Goal: Task Accomplishment & Management: Manage account settings

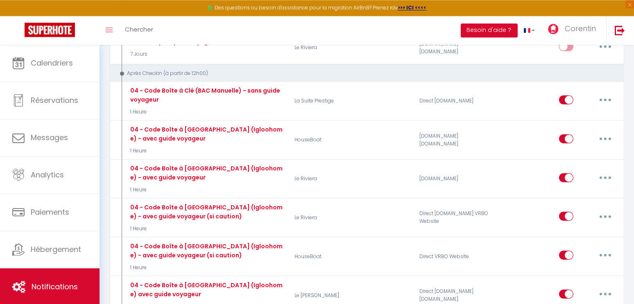
scroll to position [1138, 0]
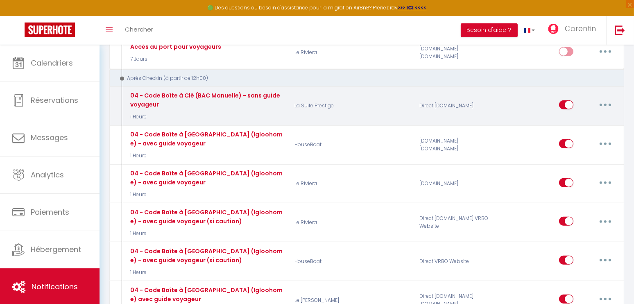
click at [604, 104] on icon "button" at bounding box center [605, 105] width 2 height 2
click at [591, 116] on link "Editer" at bounding box center [584, 123] width 61 height 14
type input "04 - Code Boîte à Clé (BAC Manuelle) - sans guide voyageur"
select select "3"
select select "1 Heure"
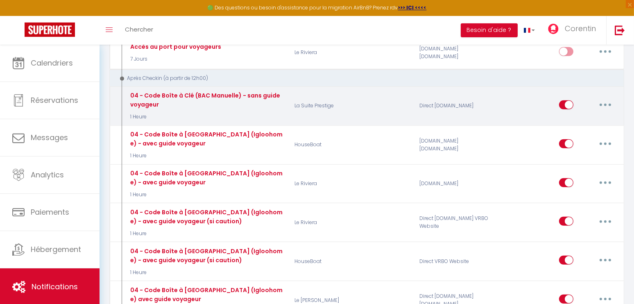
select select
checkbox input "true"
checkbox input "false"
radio input "true"
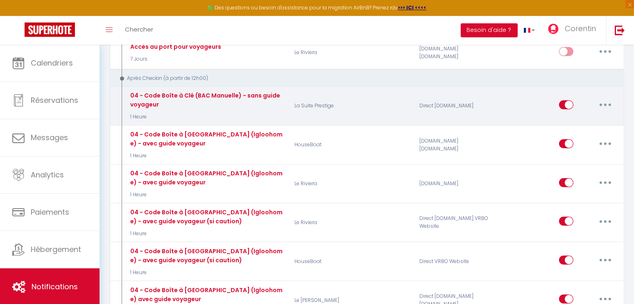
type input "Votre code personnel de boite à clé"
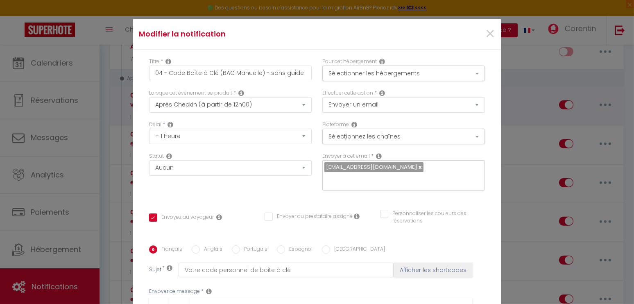
scroll to position [37, 0]
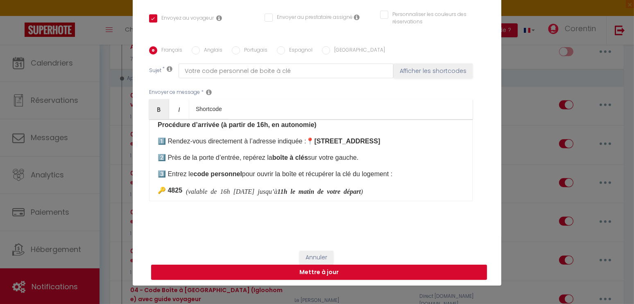
click at [182, 191] on b "🔑 4825" at bounding box center [170, 190] width 25 height 7
click at [289, 271] on button "Mettre à jour" at bounding box center [319, 273] width 336 height 16
checkbox input "true"
checkbox input "false"
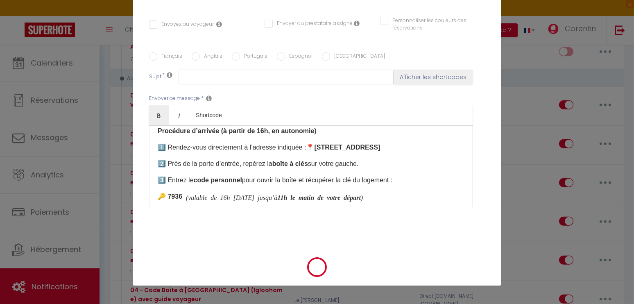
scroll to position [0, 0]
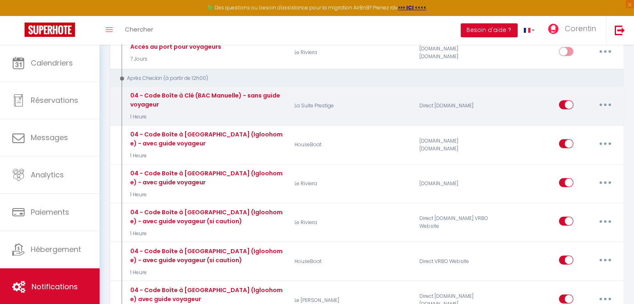
click at [601, 98] on button "button" at bounding box center [605, 104] width 23 height 13
click at [576, 116] on link "Editer" at bounding box center [584, 123] width 61 height 14
type input "04 - Code Boîte à Clé (BAC Manuelle) - sans guide voyageur"
select select "3"
select select "1 Heure"
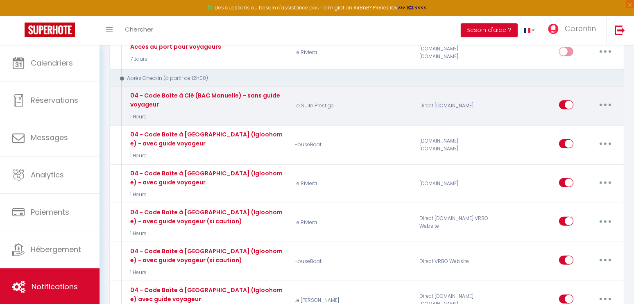
select select
checkbox input "true"
checkbox input "false"
radio input "true"
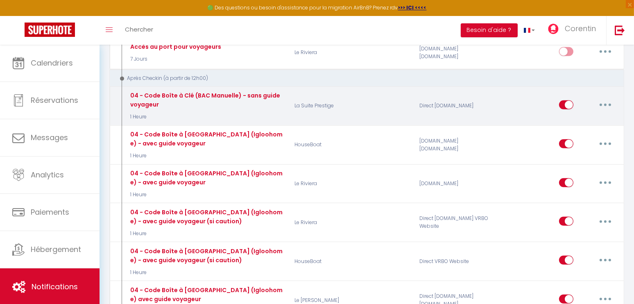
type input "Votre code personnel de boite à clé"
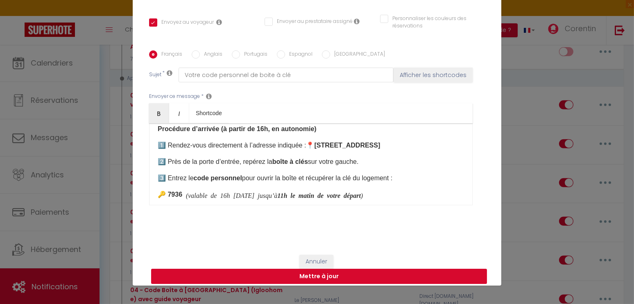
click at [321, 278] on button "Mettre à jour" at bounding box center [319, 277] width 336 height 16
checkbox input "true"
checkbox input "false"
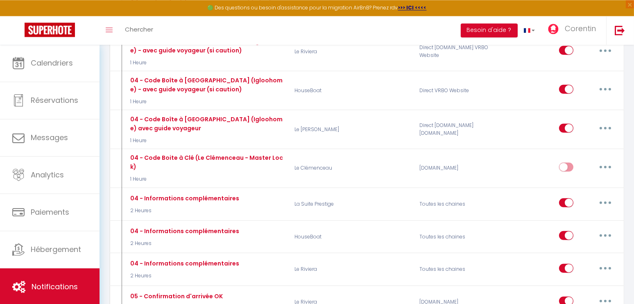
scroll to position [1319, 0]
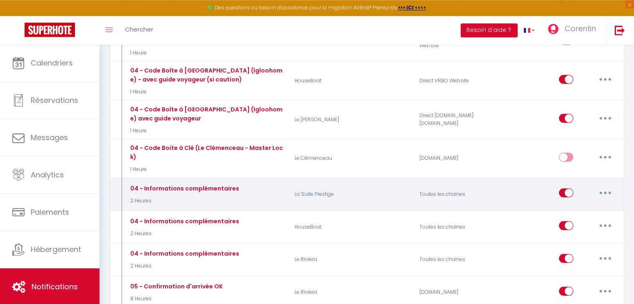
click at [604, 186] on button "button" at bounding box center [605, 192] width 23 height 13
click at [579, 204] on link "Editer" at bounding box center [584, 211] width 61 height 14
type input "04 - Informations complémentaires"
select select "3"
select select "2 Heures"
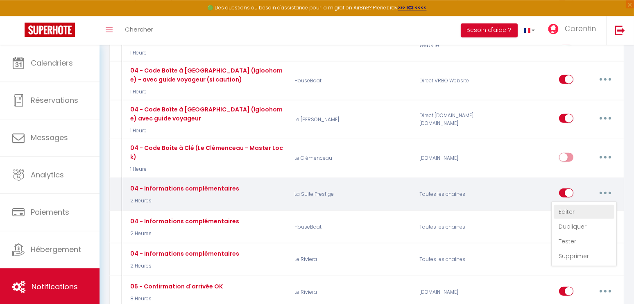
select select
checkbox input "true"
checkbox input "false"
radio input "true"
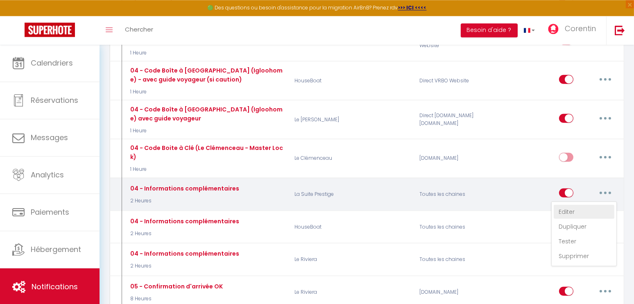
type input "Informations complémentaires pour votre séjour"
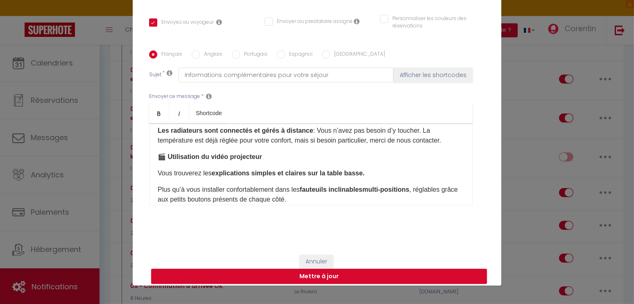
scroll to position [37, 0]
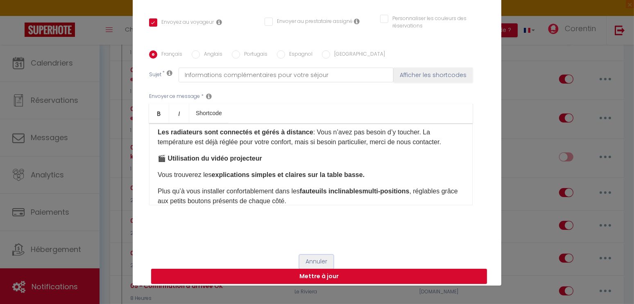
click at [320, 262] on button "Annuler" at bounding box center [316, 262] width 34 height 14
